Goal: Transaction & Acquisition: Purchase product/service

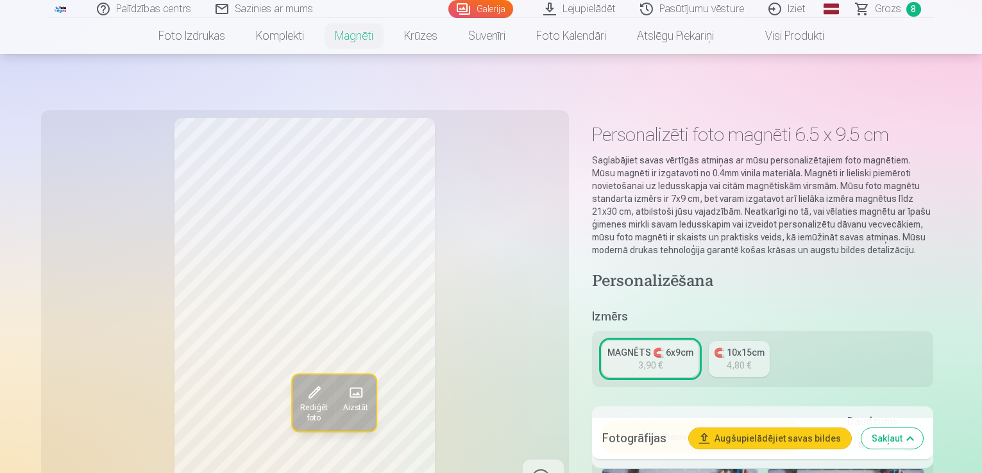
scroll to position [385, 0]
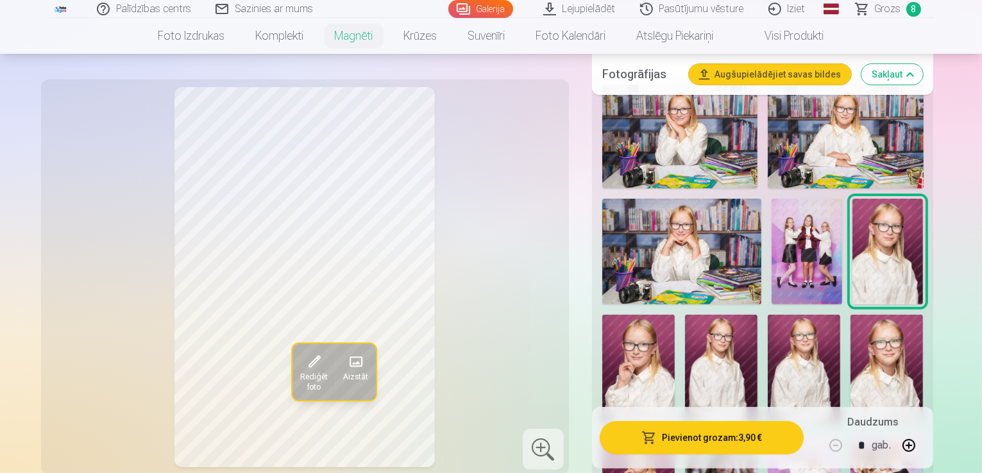
click at [889, 12] on span "Grozs" at bounding box center [888, 8] width 26 height 15
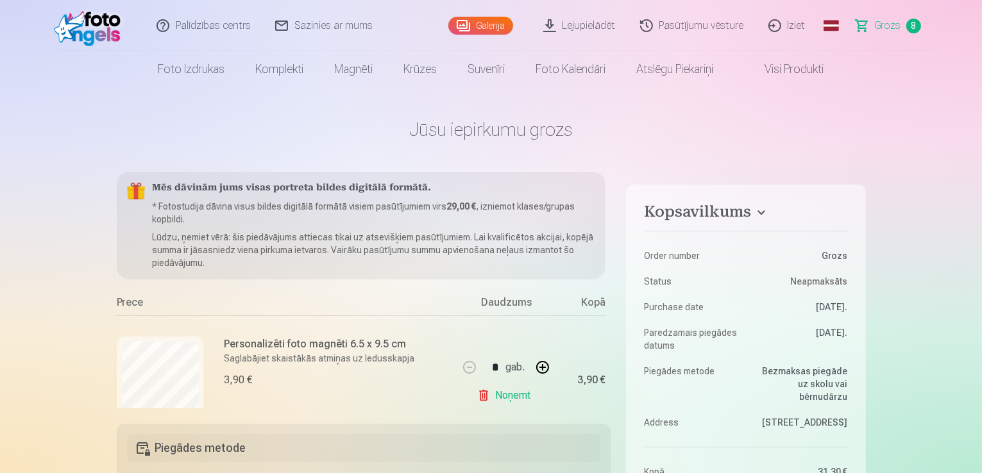
click at [903, 24] on link "Grozs 8" at bounding box center [889, 25] width 90 height 51
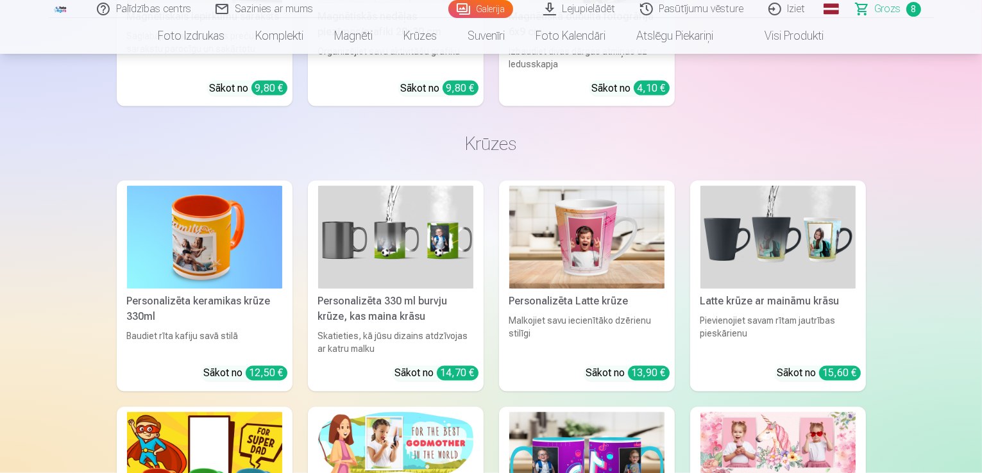
scroll to position [2309, 0]
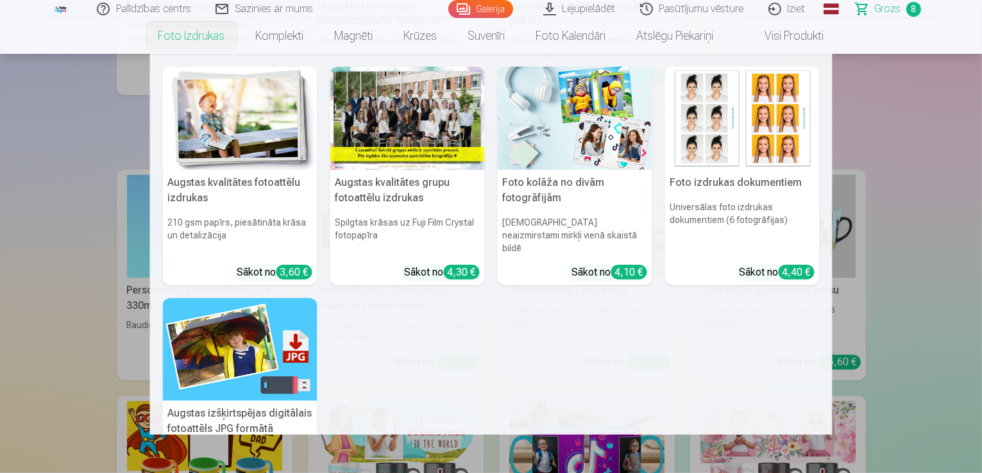
click at [206, 37] on link "Foto izdrukas" at bounding box center [191, 36] width 97 height 36
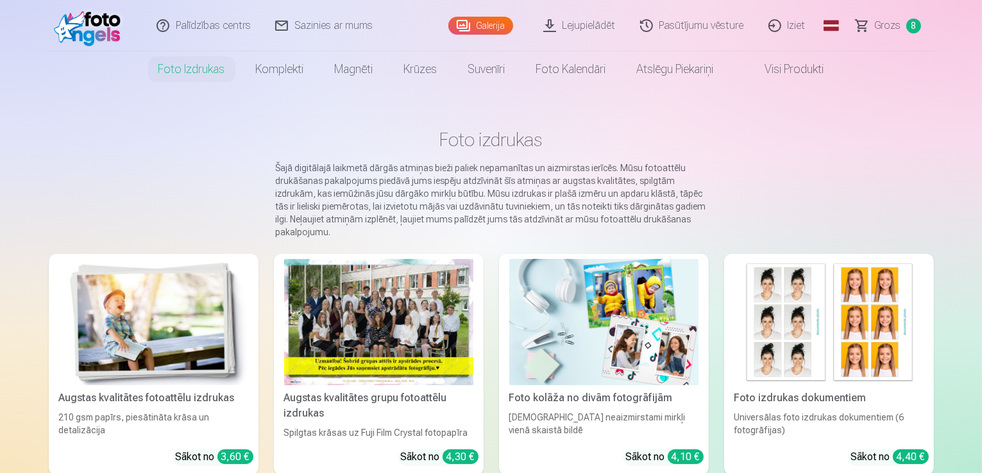
click at [872, 26] on link "Grozs 8" at bounding box center [889, 25] width 90 height 51
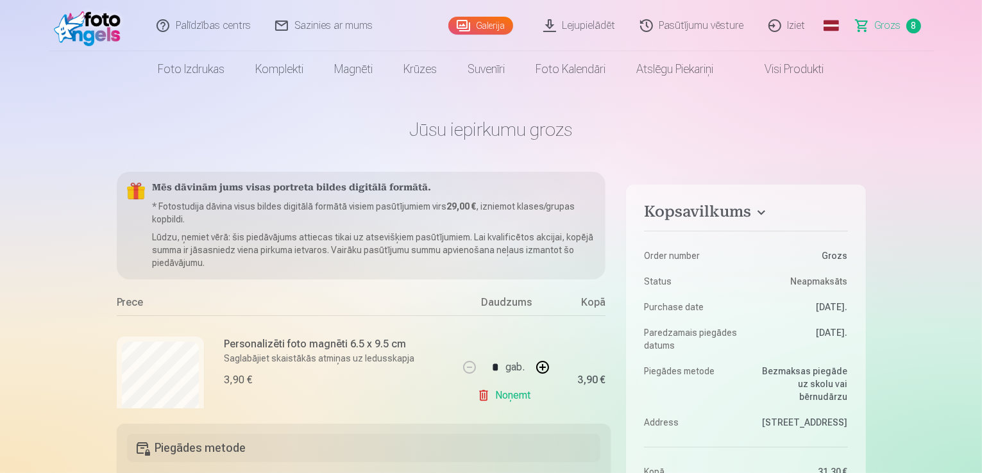
click at [863, 24] on link "Grozs 8" at bounding box center [889, 25] width 90 height 51
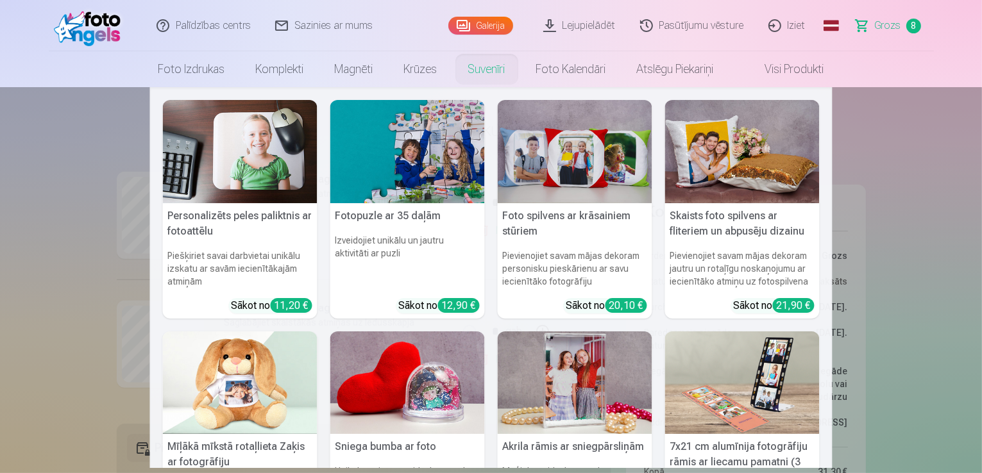
click at [251, 149] on img at bounding box center [240, 151] width 155 height 103
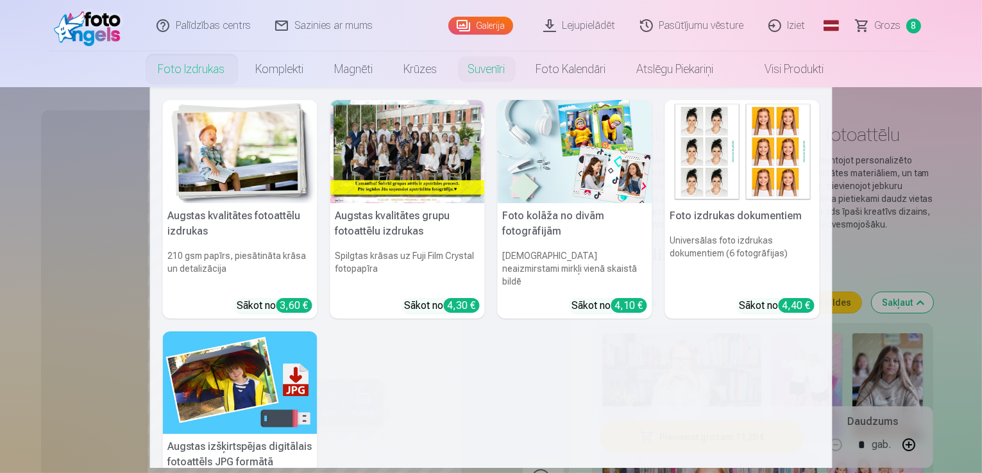
click at [191, 140] on img at bounding box center [240, 151] width 155 height 103
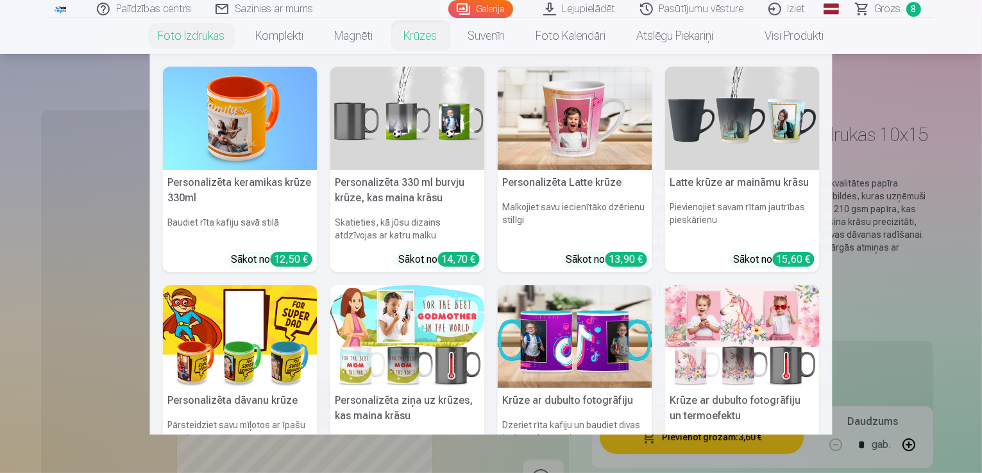
scroll to position [64, 0]
